Goal: Check status: Check status

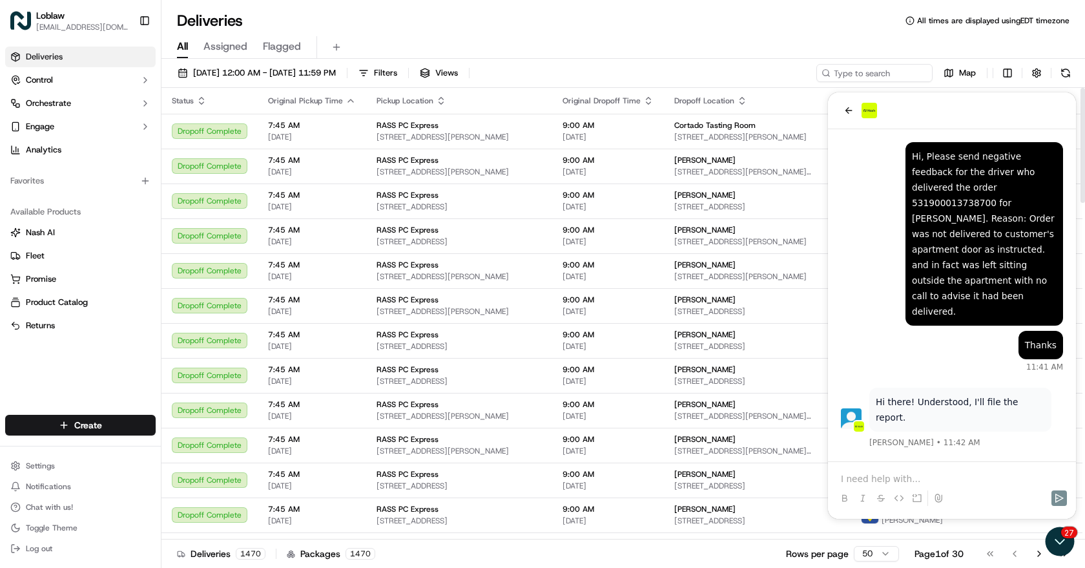
scroll to position [12, 0]
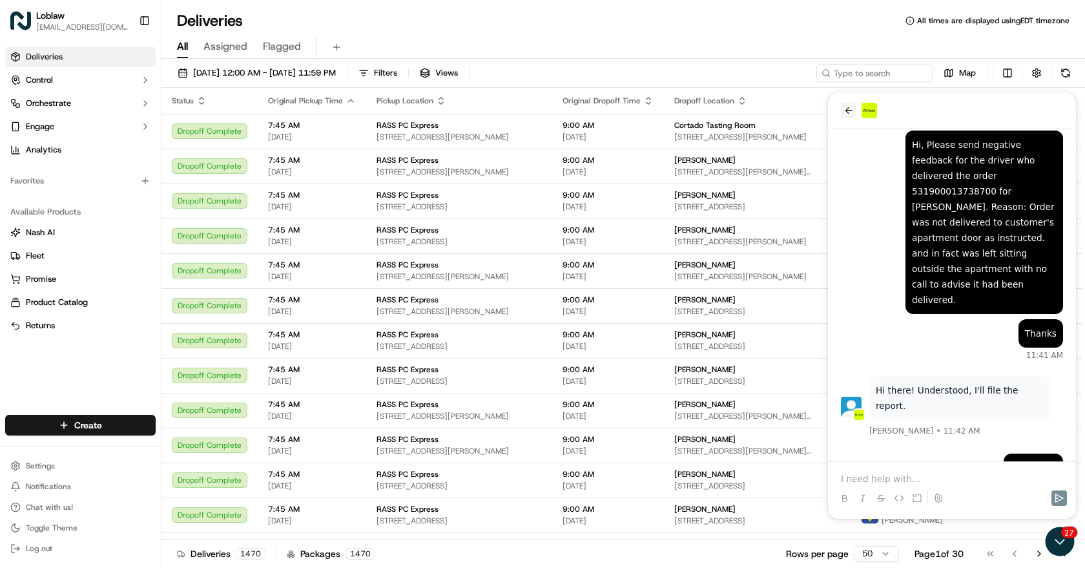
click at [849, 110] on icon "back" at bounding box center [848, 110] width 10 height 10
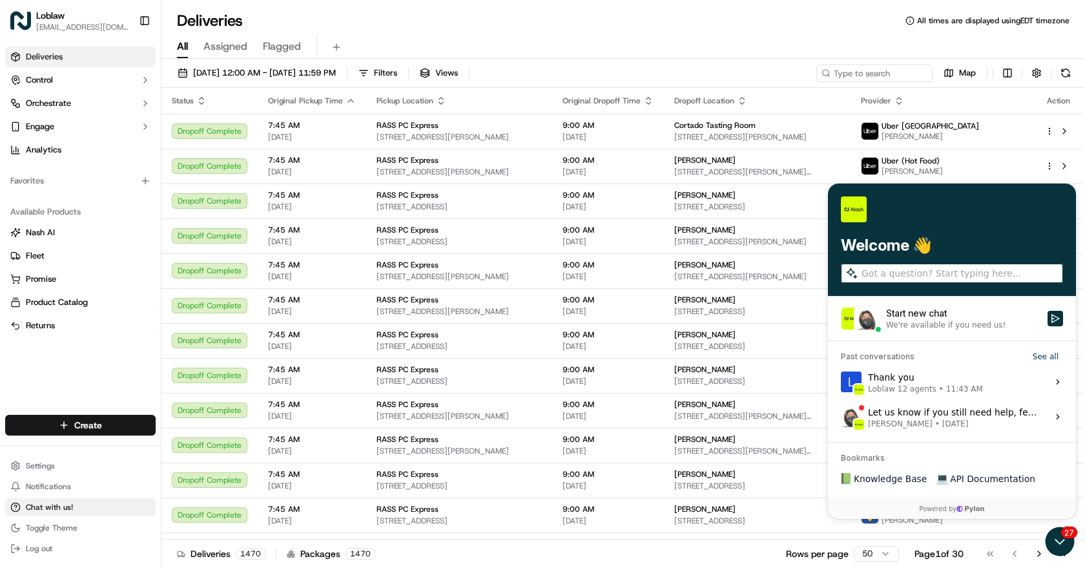
click at [57, 509] on span "Chat with us!" at bounding box center [49, 507] width 47 height 10
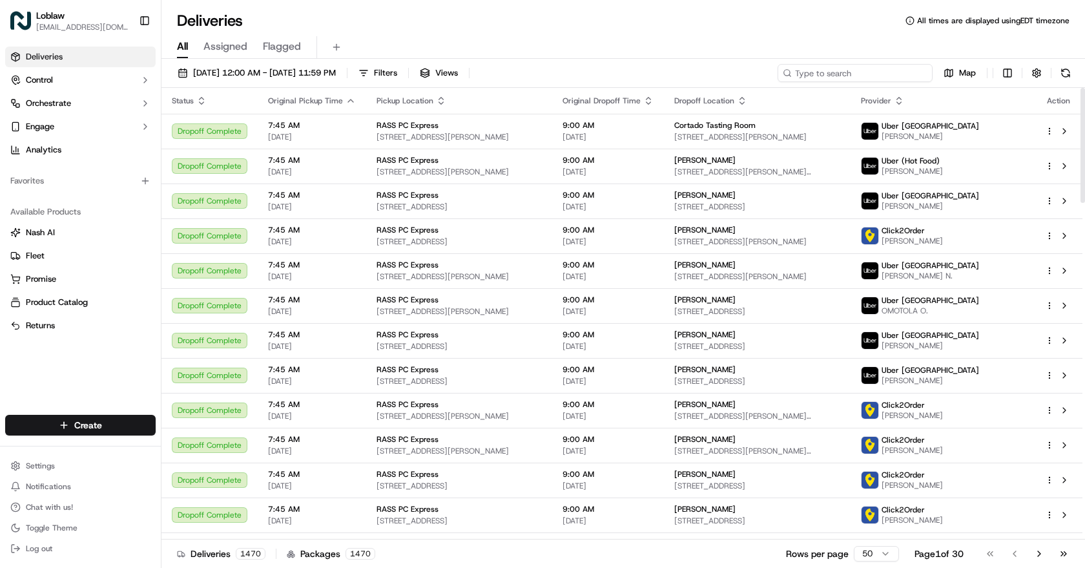
click at [876, 74] on input at bounding box center [855, 73] width 155 height 18
paste input "531900013802096"
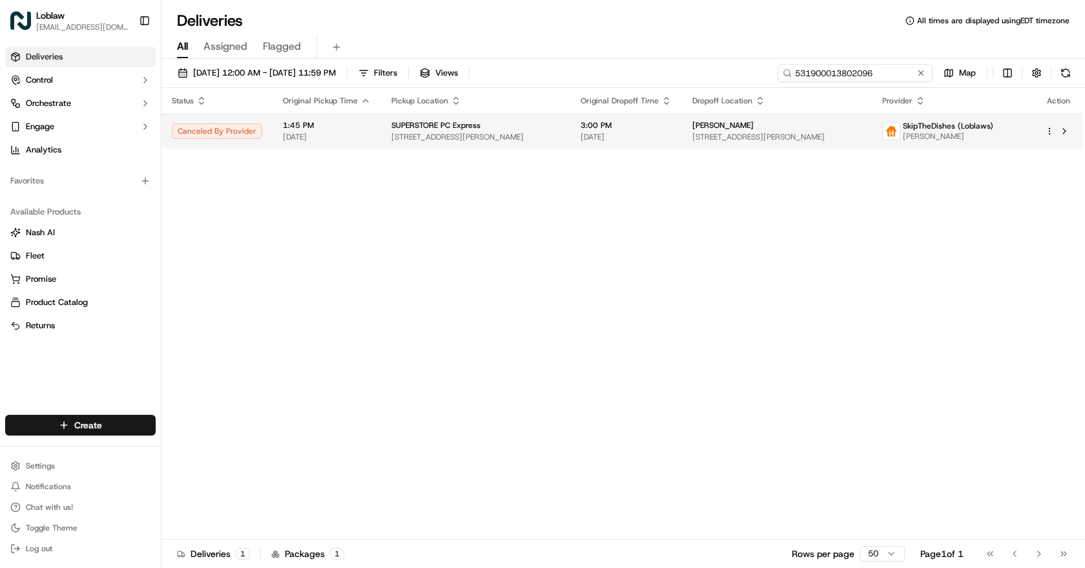
type input "531900013802096"
click at [456, 138] on span "[STREET_ADDRESS][PERSON_NAME]" at bounding box center [475, 137] width 169 height 10
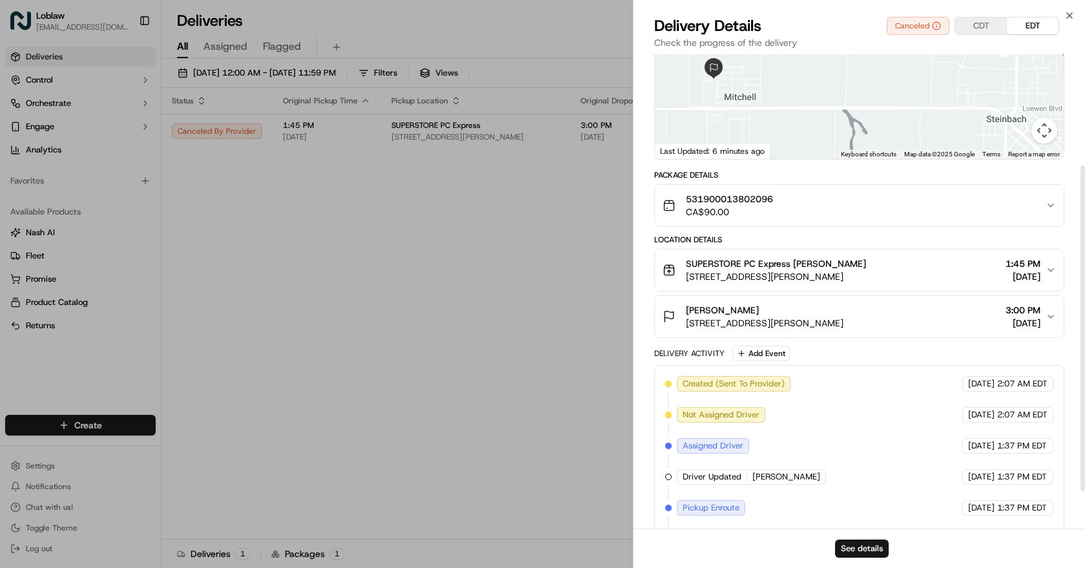
scroll to position [217, 0]
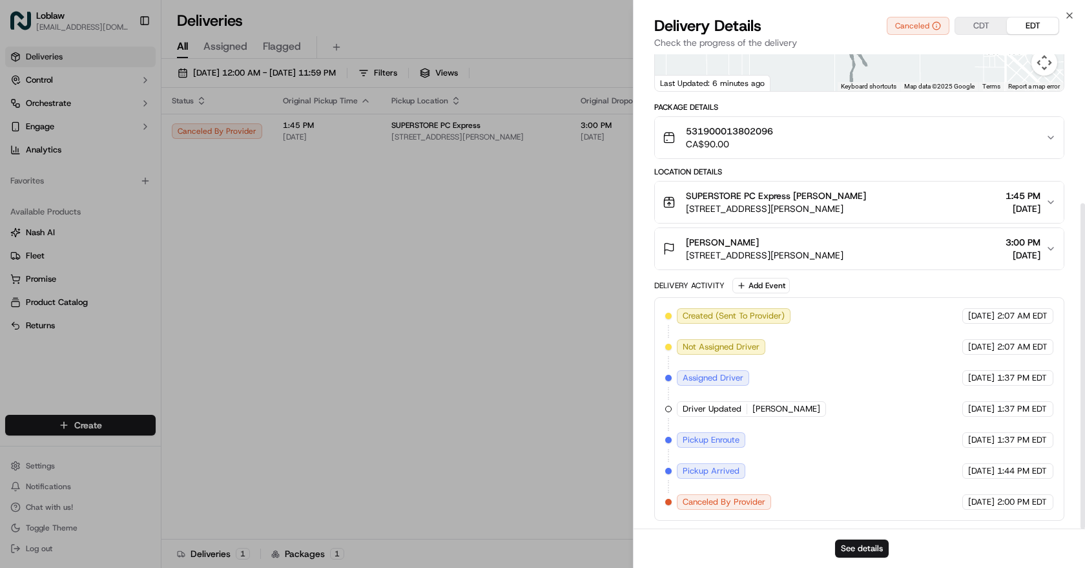
drag, startPoint x: 911, startPoint y: 393, endPoint x: 910, endPoint y: 463, distance: 69.7
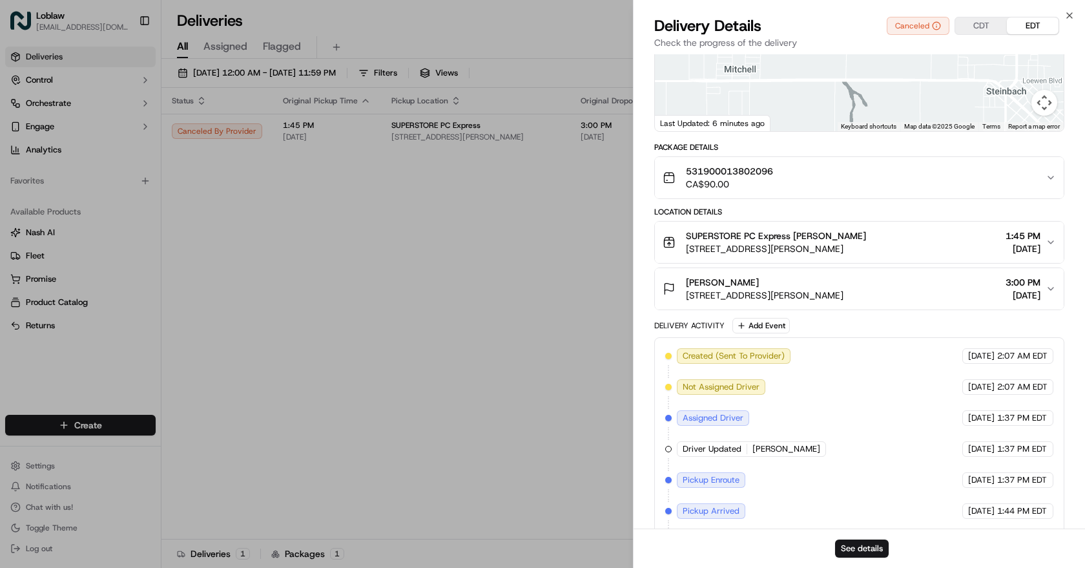
scroll to position [0, 0]
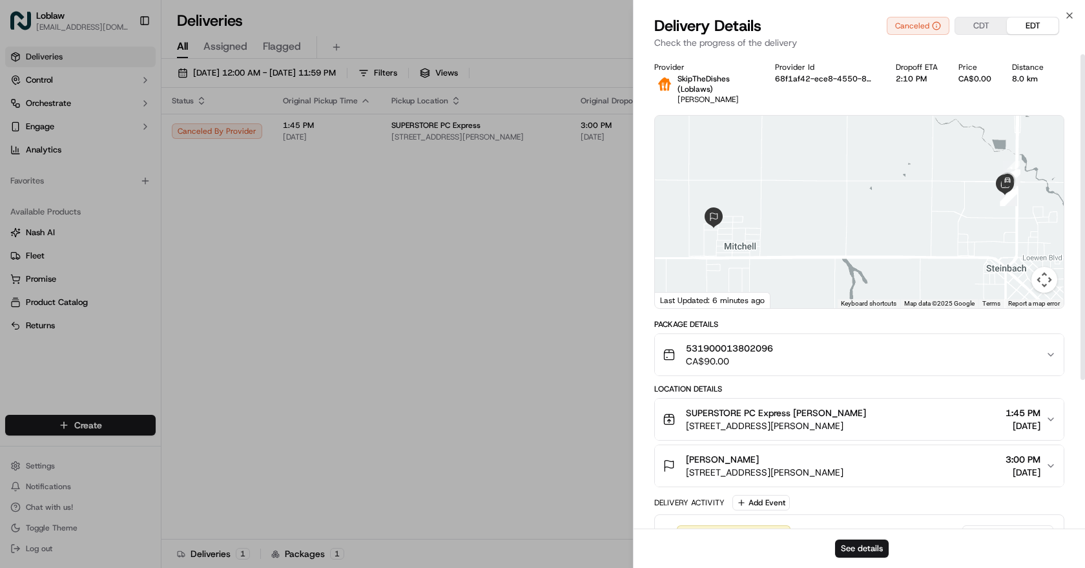
drag, startPoint x: 805, startPoint y: 480, endPoint x: 825, endPoint y: 220, distance: 261.7
click at [1067, 17] on icon "button" at bounding box center [1069, 15] width 10 height 10
